Goal: Information Seeking & Learning: Learn about a topic

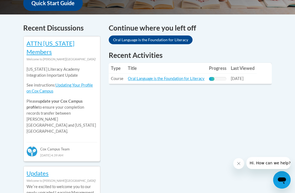
scroll to position [223, 0]
click at [167, 79] on link "Oral Language is the Foundation for Literacy" at bounding box center [166, 78] width 77 height 5
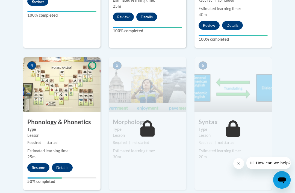
scroll to position [298, 0]
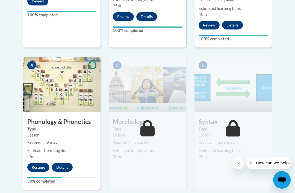
click at [36, 166] on button "Resume" at bounding box center [38, 167] width 22 height 9
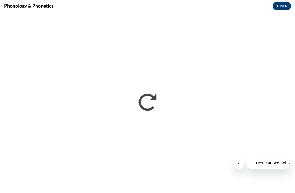
scroll to position [0, 0]
click at [239, 163] on icon "Close message from company" at bounding box center [238, 163] width 4 height 4
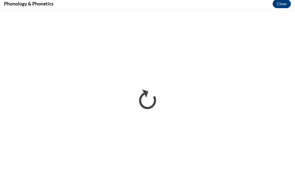
scroll to position [300, 0]
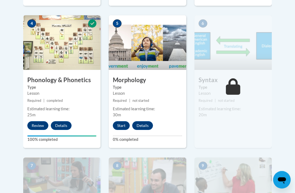
scroll to position [343, 0]
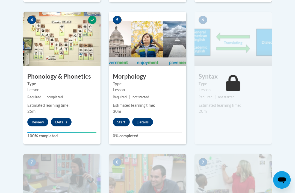
click at [121, 121] on button "Start" at bounding box center [121, 122] width 17 height 9
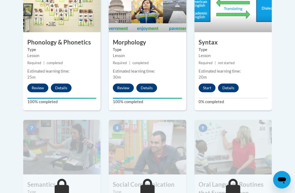
scroll to position [367, 0]
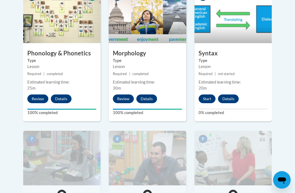
click at [205, 97] on button "Start" at bounding box center [206, 98] width 17 height 9
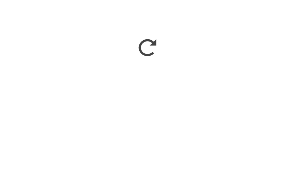
scroll to position [560, 0]
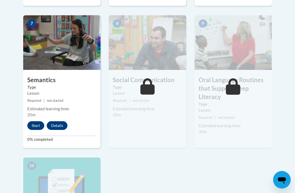
scroll to position [482, 0]
click at [36, 122] on button "Start" at bounding box center [35, 125] width 17 height 9
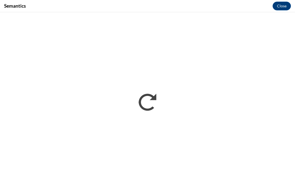
scroll to position [0, 0]
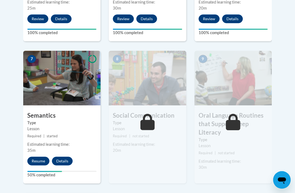
scroll to position [447, 0]
